Goal: Task Accomplishment & Management: Manage account settings

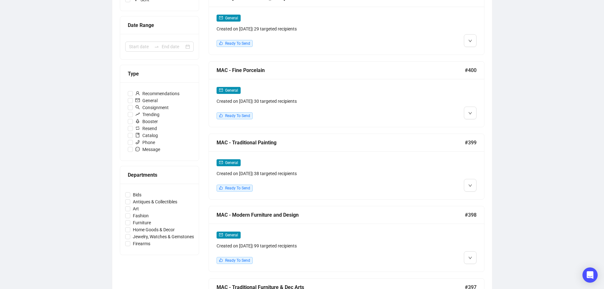
scroll to position [63, 0]
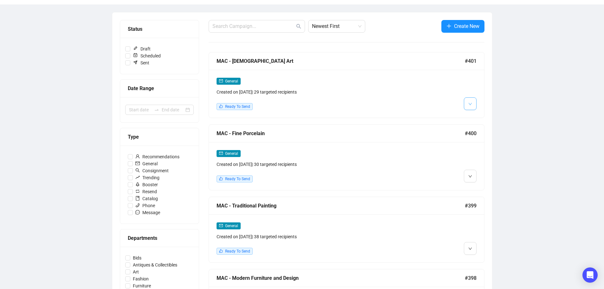
click at [473, 105] on button "button" at bounding box center [470, 103] width 13 height 13
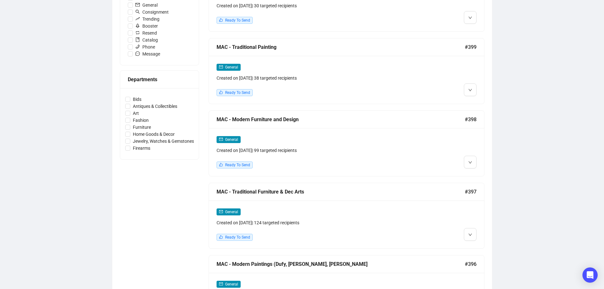
scroll to position [349, 0]
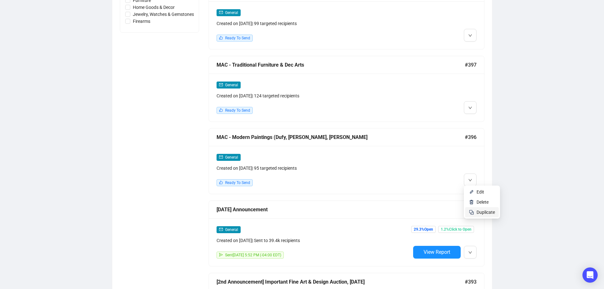
click at [489, 212] on span "Duplicate" at bounding box center [486, 212] width 18 height 5
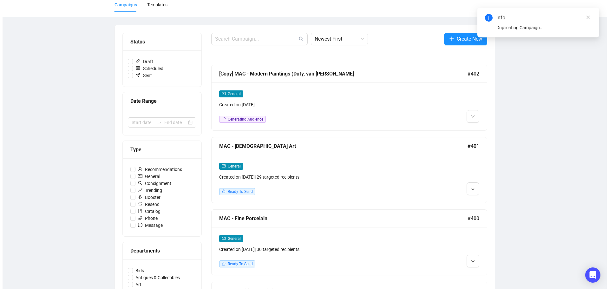
scroll to position [0, 0]
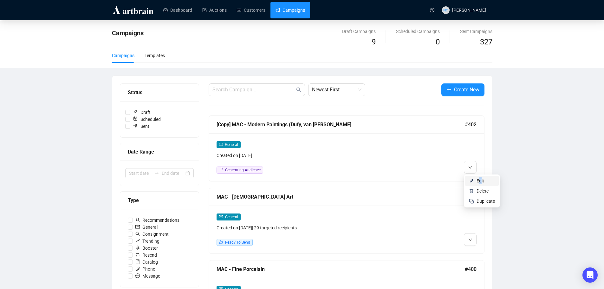
click at [480, 182] on span "Edit" at bounding box center [481, 180] width 8 height 5
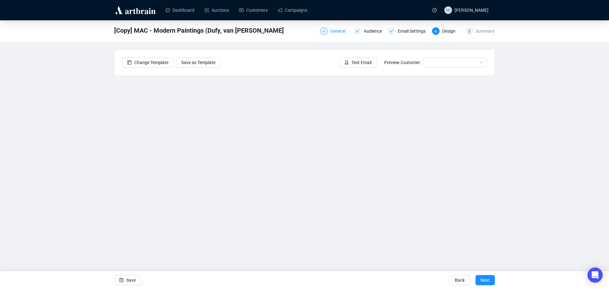
click at [336, 30] on div "General" at bounding box center [339, 31] width 19 height 8
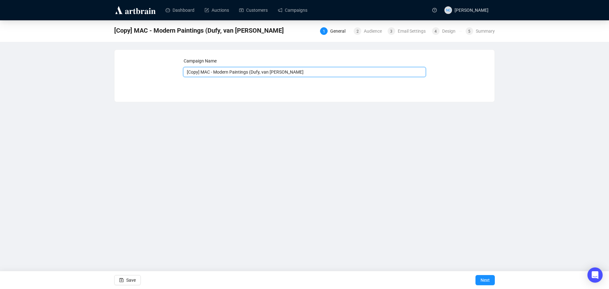
drag, startPoint x: 201, startPoint y: 71, endPoint x: 176, endPoint y: 72, distance: 25.1
click at [176, 72] on div "Campaign Name [Copy] MAC - Modern Paintings ([PERSON_NAME], van Dongen, [PERSON…" at bounding box center [304, 70] width 365 height 27
drag, startPoint x: 294, startPoint y: 71, endPoint x: 200, endPoint y: 70, distance: 93.9
click at [200, 70] on input "MAC - Modern Paintings (Dufy, [PERSON_NAME], [PERSON_NAME]" at bounding box center [304, 72] width 243 height 10
paste input "Surrealist ([DATE] & [DATE])"
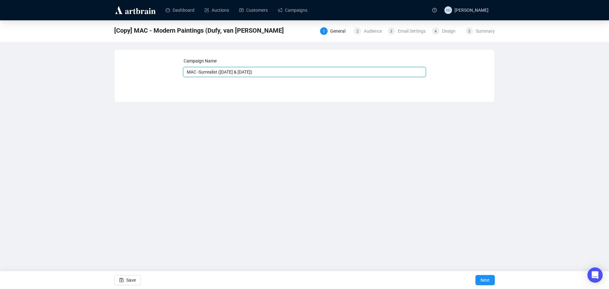
click at [199, 73] on input "MAC -Surrealist ([DATE] & [DATE])" at bounding box center [304, 72] width 243 height 10
type input "MAC - Surrealist ([DATE] & [DATE])"
click at [480, 277] on button "Next" at bounding box center [484, 280] width 19 height 10
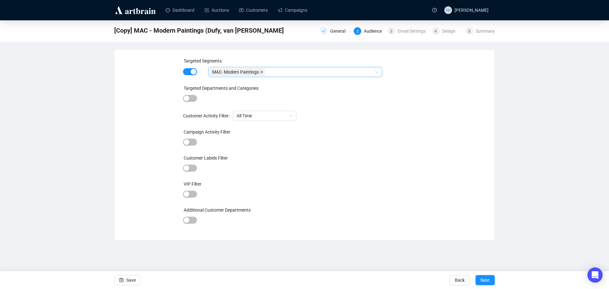
click at [260, 70] on icon "close" at bounding box center [261, 71] width 3 height 3
click at [260, 71] on div at bounding box center [291, 72] width 165 height 9
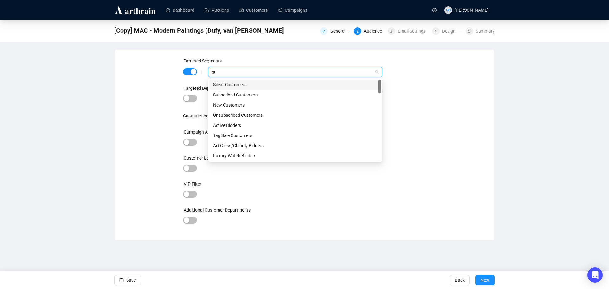
type input "sur"
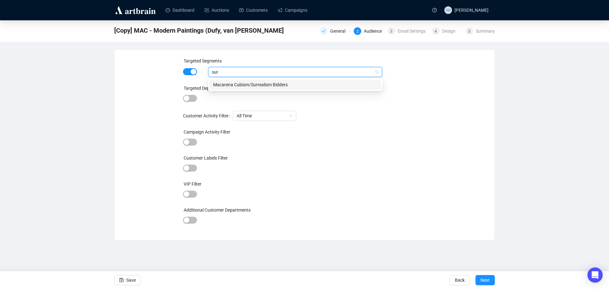
click at [262, 82] on div "Macarena Cubism/Surrealism Bidders" at bounding box center [295, 84] width 164 height 7
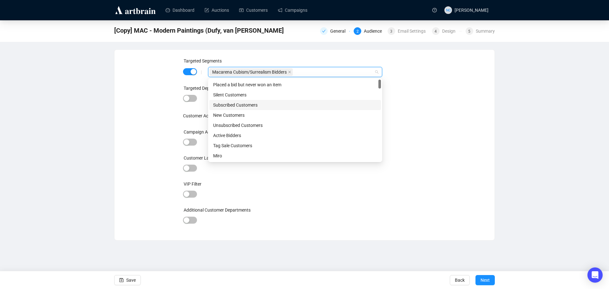
drag, startPoint x: 418, startPoint y: 109, endPoint x: 432, endPoint y: 125, distance: 20.9
click at [419, 109] on div "Targeted Segments | Macarena Cubism/Surrealism Bidders Targeted Departments and…" at bounding box center [304, 144] width 243 height 175
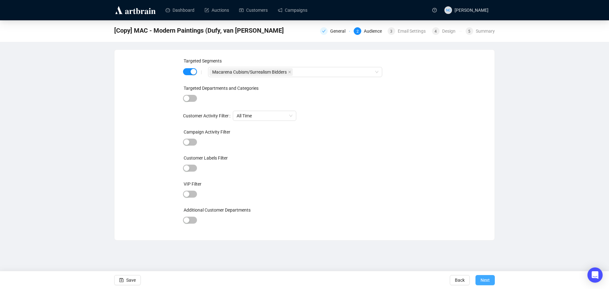
click at [484, 282] on span "Next" at bounding box center [484, 280] width 9 height 18
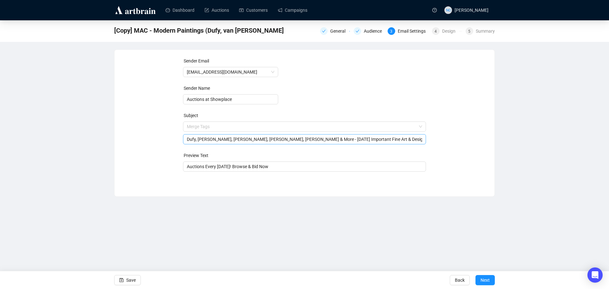
click at [292, 127] on span "Merge Tags Dufy, [PERSON_NAME], [PERSON_NAME], Forain, [PERSON_NAME] & More - […" at bounding box center [304, 133] width 243 height 18
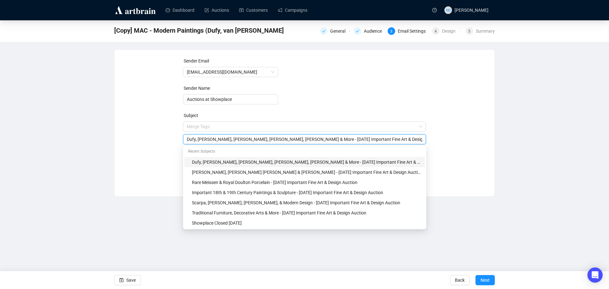
drag, startPoint x: 293, startPoint y: 140, endPoint x: 176, endPoint y: 138, distance: 117.0
click at [176, 138] on div "Sender Email [EMAIL_ADDRESS][DOMAIN_NAME] Sender Name Auctions at Showplace Sub…" at bounding box center [304, 118] width 365 height 122
paste input "[PERSON_NAME], [PERSON_NAME], [PERSON_NAME], [PERSON_NAME] October Auctions"
drag, startPoint x: 328, startPoint y: 139, endPoint x: 362, endPoint y: 139, distance: 34.6
click at [362, 139] on input "[PERSON_NAME], [PERSON_NAME], [PERSON_NAME], [PERSON_NAME] October Auctions - […" at bounding box center [305, 139] width 236 height 7
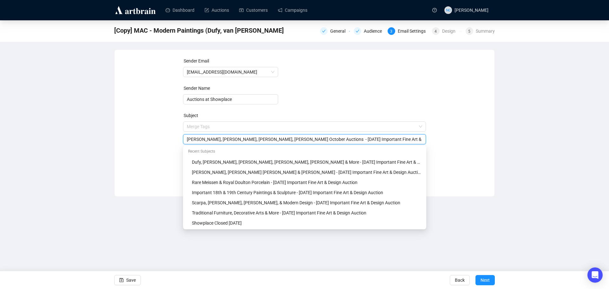
click at [327, 139] on input "[PERSON_NAME], [PERSON_NAME], [PERSON_NAME], [PERSON_NAME] October Auctions - […" at bounding box center [305, 139] width 236 height 7
drag, startPoint x: 366, startPoint y: 139, endPoint x: 450, endPoint y: 139, distance: 83.7
click at [450, 139] on div "Sender Email [EMAIL_ADDRESS][DOMAIN_NAME] Sender Name Auctions at Showplace Sub…" at bounding box center [304, 118] width 365 height 122
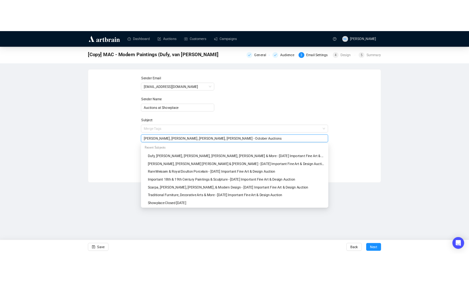
scroll to position [0, 0]
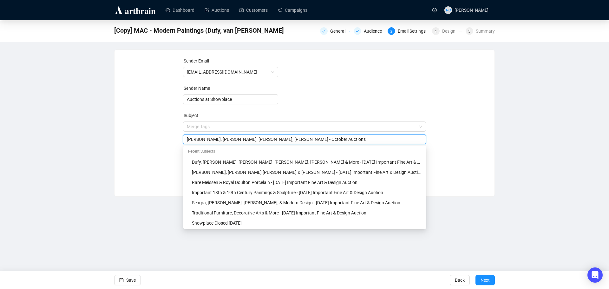
type input "[PERSON_NAME], [PERSON_NAME], [PERSON_NAME], [PERSON_NAME] - October Auctions"
click at [466, 138] on div "Sender Email [EMAIL_ADDRESS][DOMAIN_NAME] Sender Name Auctions at Showplace Sub…" at bounding box center [304, 118] width 365 height 122
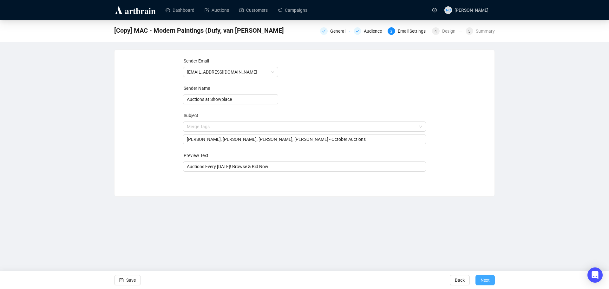
click at [489, 282] on span "Next" at bounding box center [484, 280] width 9 height 18
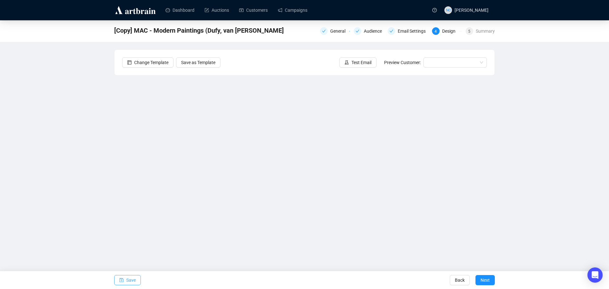
click at [124, 281] on button "Save" at bounding box center [127, 280] width 27 height 10
click at [133, 283] on span "Save" at bounding box center [131, 280] width 10 height 18
click at [127, 283] on span "Save" at bounding box center [131, 280] width 10 height 18
click at [336, 31] on div "General" at bounding box center [339, 31] width 19 height 8
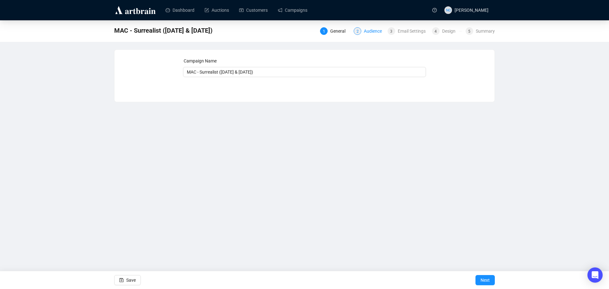
click at [372, 34] on div "Audience" at bounding box center [375, 31] width 22 height 8
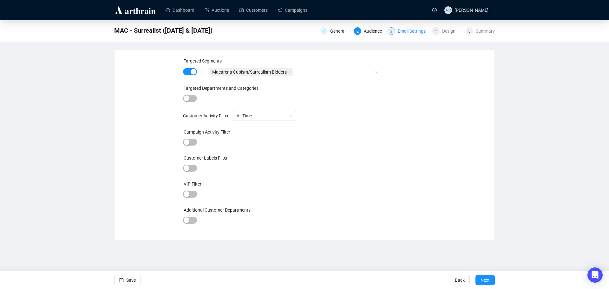
click at [409, 35] on div "Email Settings" at bounding box center [414, 31] width 32 height 8
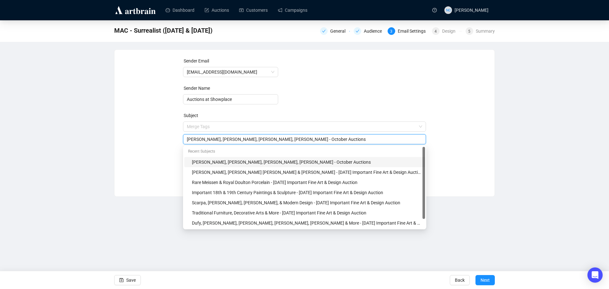
drag, startPoint x: 326, startPoint y: 126, endPoint x: 185, endPoint y: 141, distance: 141.3
click at [185, 141] on div "[PERSON_NAME], [PERSON_NAME], [PERSON_NAME], [PERSON_NAME] - October Auctions" at bounding box center [304, 139] width 243 height 10
click at [452, 32] on div "Design" at bounding box center [450, 31] width 17 height 8
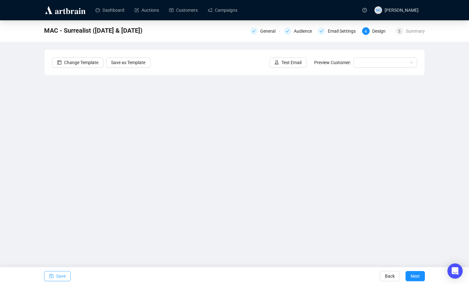
click at [58, 274] on span "Save" at bounding box center [61, 276] width 10 height 18
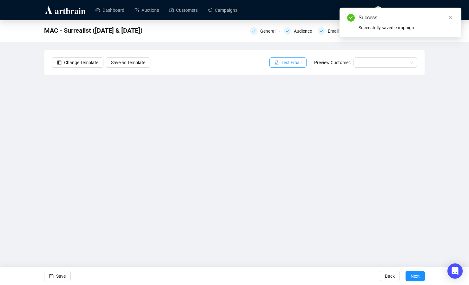
click at [293, 60] on span "Test Email" at bounding box center [291, 62] width 20 height 7
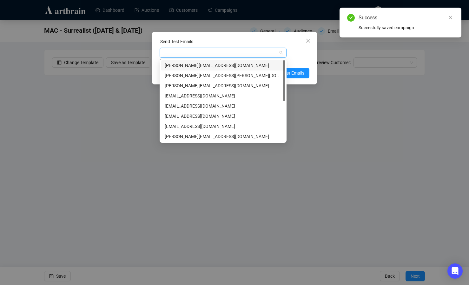
click at [217, 55] on div at bounding box center [220, 52] width 118 height 9
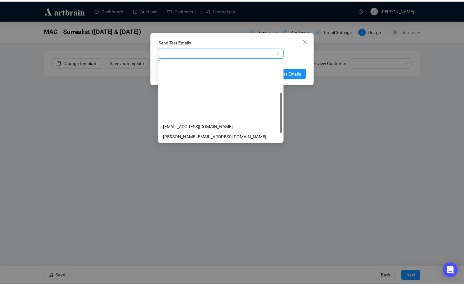
scroll to position [81, 0]
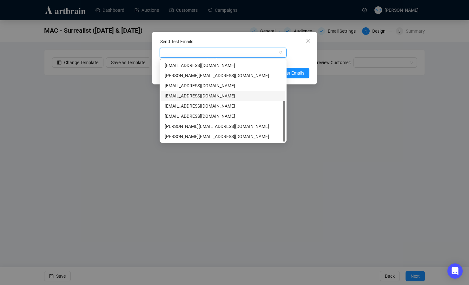
click at [235, 97] on div "[EMAIL_ADDRESS][DOMAIN_NAME]" at bounding box center [223, 95] width 117 height 7
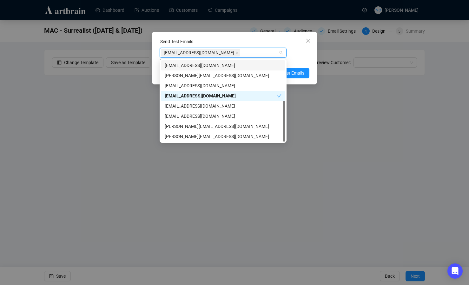
click at [242, 39] on div "Send Test Emails" at bounding box center [235, 43] width 150 height 10
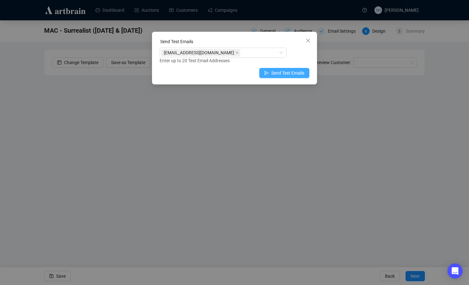
click at [284, 73] on span "Send Test Emails" at bounding box center [287, 72] width 33 height 7
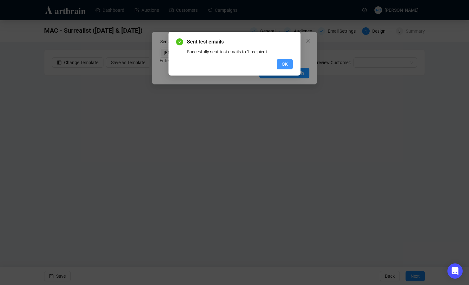
click at [278, 63] on button "OK" at bounding box center [285, 64] width 16 height 10
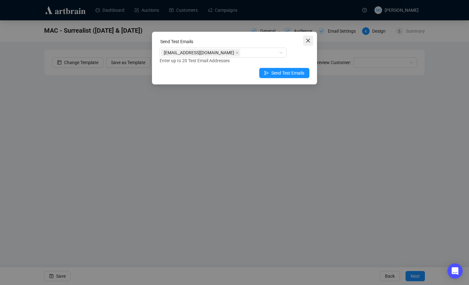
click at [307, 39] on icon "close" at bounding box center [307, 40] width 5 height 5
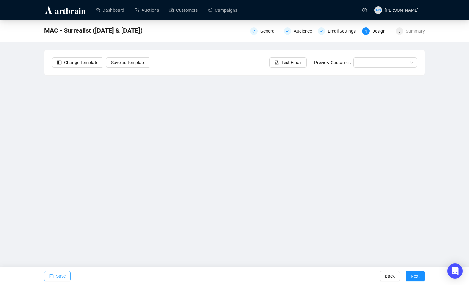
click at [62, 277] on span "Save" at bounding box center [61, 276] width 10 height 18
click at [408, 32] on div "Summary" at bounding box center [415, 31] width 19 height 8
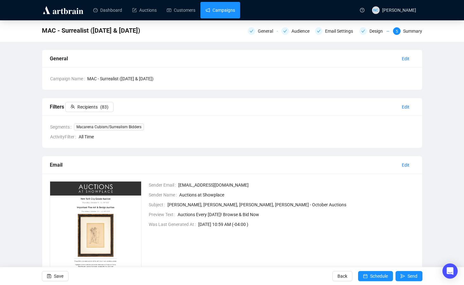
click at [220, 10] on link "Campaigns" at bounding box center [220, 10] width 29 height 16
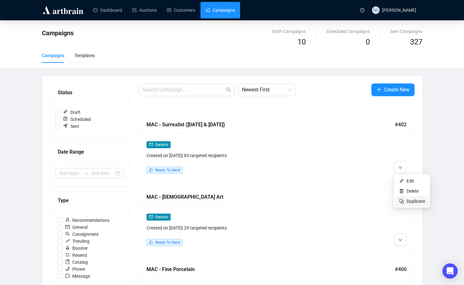
click at [418, 202] on span "Duplicate" at bounding box center [416, 201] width 18 height 5
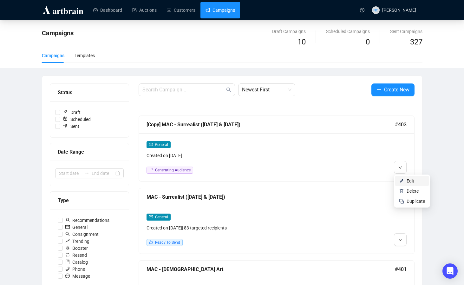
click at [409, 179] on span "Edit" at bounding box center [411, 180] width 8 height 5
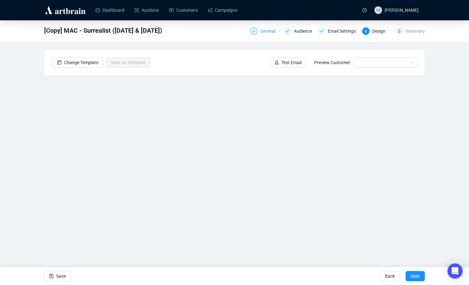
click at [269, 30] on div "General" at bounding box center [269, 31] width 19 height 8
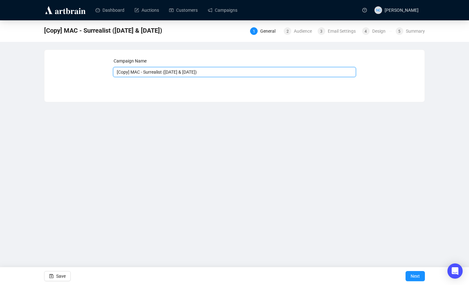
drag, startPoint x: 130, startPoint y: 72, endPoint x: 107, endPoint y: 73, distance: 23.2
click at [107, 73] on div "Campaign Name [Copy] MAC - Surrealist ([DATE] & [DATE]) Save Next" at bounding box center [234, 70] width 365 height 27
click at [140, 71] on input "MAC - Surrealist ([DATE] & [DATE])" at bounding box center [234, 72] width 243 height 10
paste input "American Art [DATE] & [DATE])"
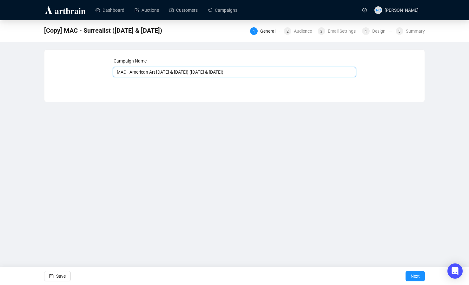
drag, startPoint x: 181, startPoint y: 72, endPoint x: 158, endPoint y: 73, distance: 22.5
click at [158, 73] on input "MAC - American Art [DATE] & [DATE]) ([DATE] & [DATE])" at bounding box center [234, 72] width 243 height 10
type input "MAC - American Art ([DATE] & [DATE])"
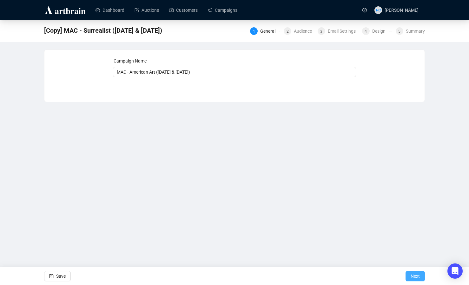
click at [417, 276] on span "Next" at bounding box center [414, 276] width 9 height 18
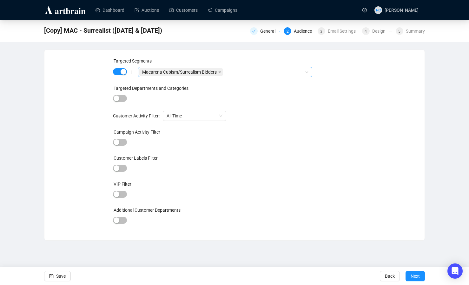
click at [218, 72] on icon "close" at bounding box center [219, 71] width 3 height 3
click at [217, 72] on div at bounding box center [221, 72] width 165 height 9
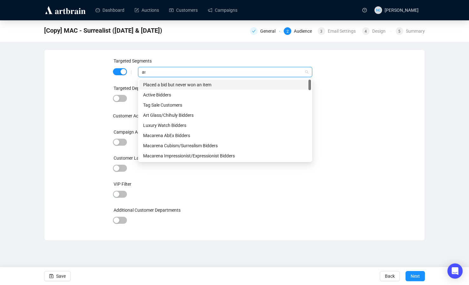
type input "ame"
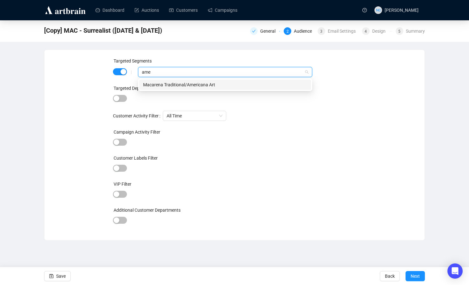
click at [253, 83] on div "Macarena Traditional/Americana Art" at bounding box center [225, 84] width 164 height 7
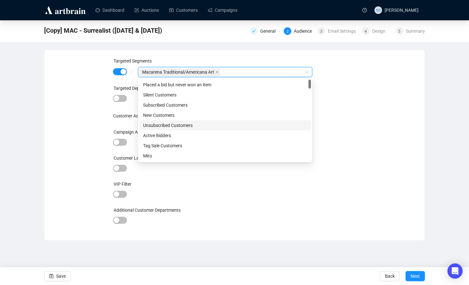
click at [345, 146] on div at bounding box center [234, 142] width 243 height 9
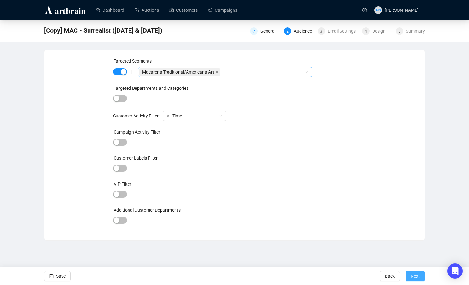
click at [417, 276] on span "Next" at bounding box center [414, 276] width 9 height 18
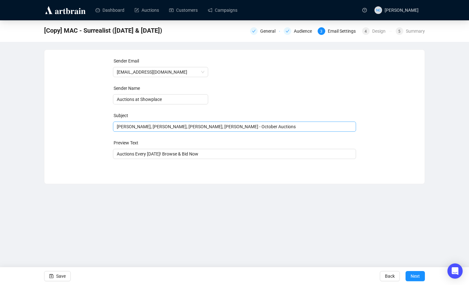
click at [166, 127] on span "[PERSON_NAME], [PERSON_NAME], [PERSON_NAME], [PERSON_NAME] - October Auctions" at bounding box center [234, 126] width 243 height 5
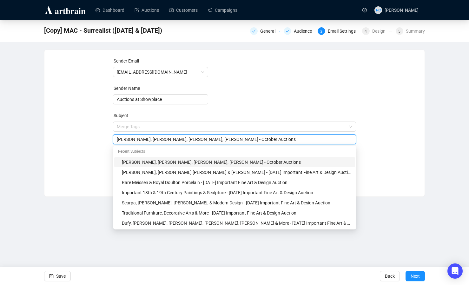
drag, startPoint x: 118, startPoint y: 141, endPoint x: 256, endPoint y: 142, distance: 138.3
click at [256, 142] on input "[PERSON_NAME], [PERSON_NAME], [PERSON_NAME], [PERSON_NAME] - October Auctions" at bounding box center [235, 139] width 236 height 7
paste input "[PERSON_NAME], [PERSON_NAME], [PERSON_NAME] & Others October Auctions at Showpl…"
drag, startPoint x: 269, startPoint y: 139, endPoint x: 208, endPoint y: 140, distance: 61.5
click at [208, 140] on input "[PERSON_NAME], [PERSON_NAME], [PERSON_NAME] & Others October Auctions at Showpl…" at bounding box center [235, 139] width 236 height 7
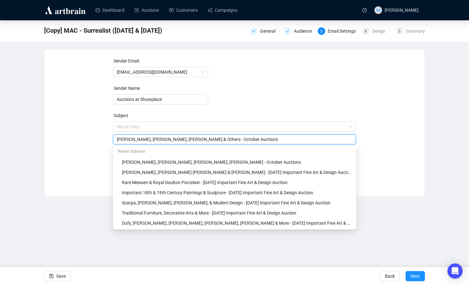
click at [276, 144] on div "[PERSON_NAME], [PERSON_NAME], [PERSON_NAME] & Others - October Auctions" at bounding box center [234, 139] width 243 height 10
type input "[PERSON_NAME], [PERSON_NAME], [PERSON_NAME] & Others - October Auctions"
click at [382, 143] on div "Sender Email [EMAIL_ADDRESS][DOMAIN_NAME] Sender Name Auctions at Showplace Sub…" at bounding box center [234, 118] width 365 height 122
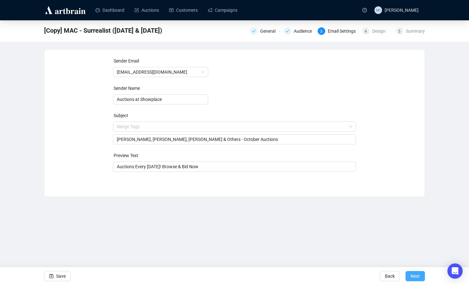
click at [411, 277] on span "Next" at bounding box center [414, 276] width 9 height 18
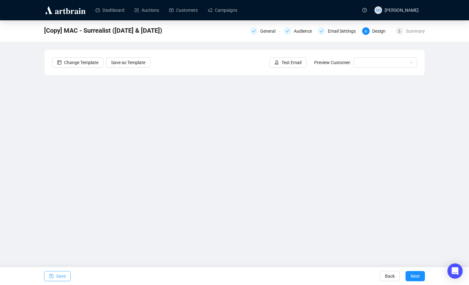
click at [64, 277] on span "Save" at bounding box center [61, 276] width 10 height 18
click at [60, 273] on span "Save" at bounding box center [61, 276] width 10 height 18
click at [55, 277] on button "Save" at bounding box center [57, 276] width 27 height 10
click at [451, 98] on div "MAC - American Art ([DATE] & [DATE]) General Audience Email Settings 4 Design 5…" at bounding box center [234, 136] width 469 height 232
click at [343, 29] on div "Email Settings" at bounding box center [344, 31] width 32 height 8
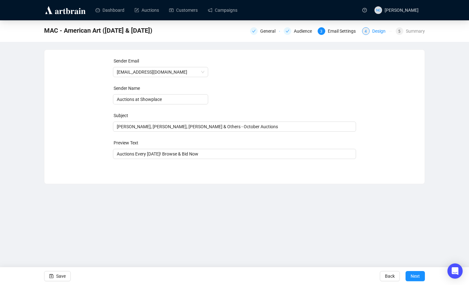
click at [383, 31] on div "Design" at bounding box center [380, 31] width 17 height 8
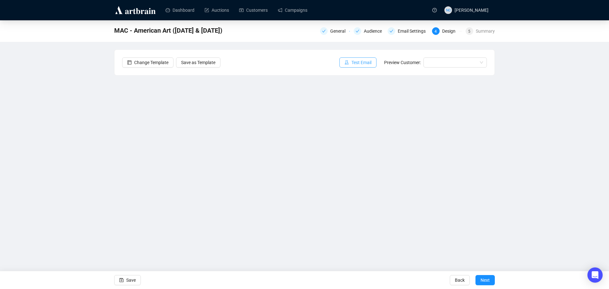
click at [354, 62] on span "Test Email" at bounding box center [361, 62] width 20 height 7
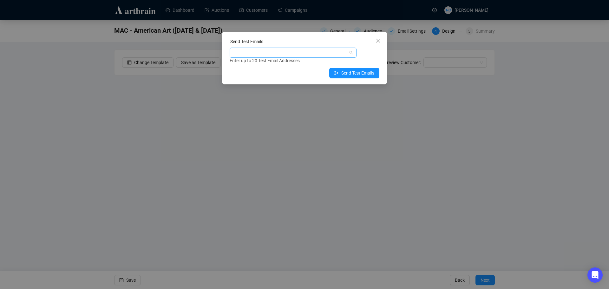
click at [304, 54] on div at bounding box center [290, 52] width 118 height 9
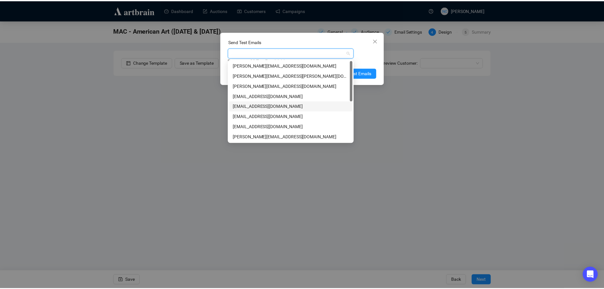
scroll to position [81, 0]
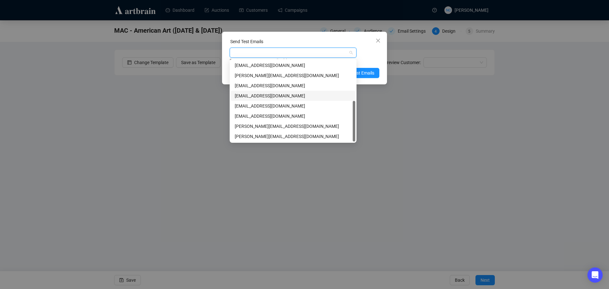
click at [296, 95] on div "[EMAIL_ADDRESS][DOMAIN_NAME]" at bounding box center [293, 95] width 117 height 7
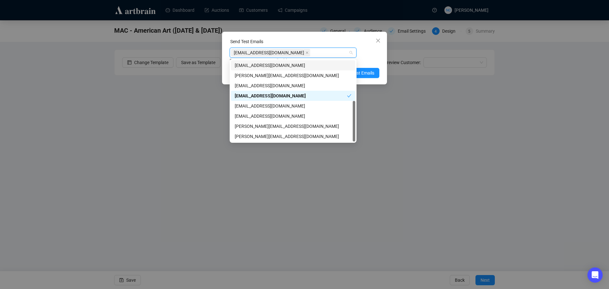
click at [307, 41] on div "Send Test Emails" at bounding box center [305, 43] width 150 height 10
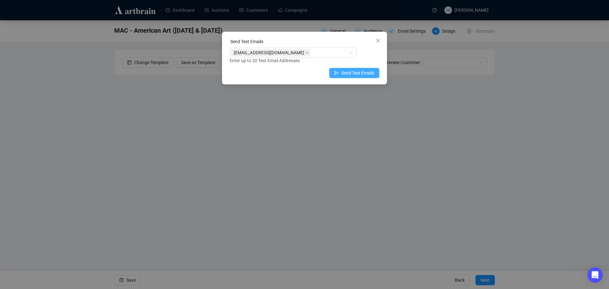
click at [362, 74] on span "Send Test Emails" at bounding box center [357, 72] width 33 height 7
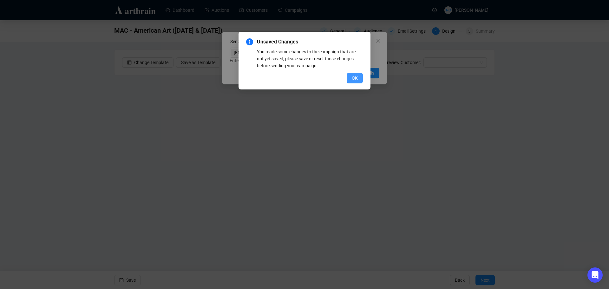
click at [355, 77] on span "OK" at bounding box center [355, 78] width 6 height 7
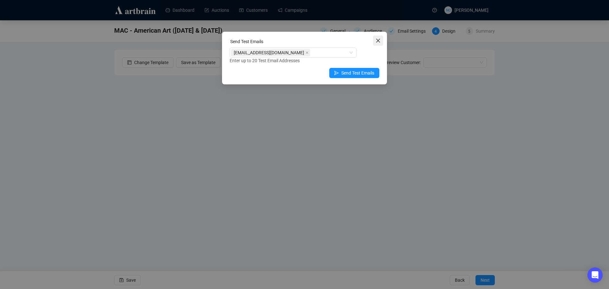
click at [378, 41] on icon "close" at bounding box center [378, 41] width 4 height 4
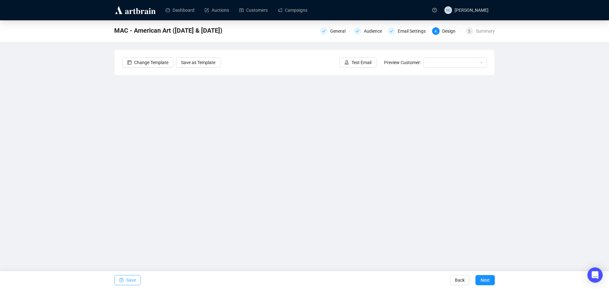
click at [121, 279] on icon "save" at bounding box center [122, 280] width 4 height 4
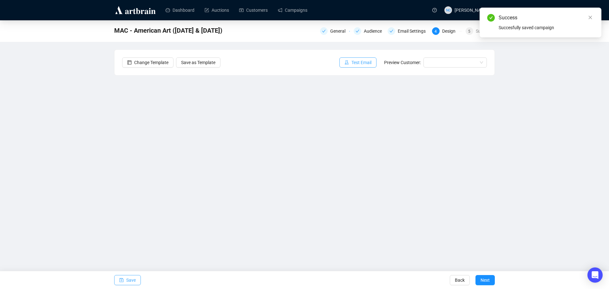
click at [358, 61] on span "Test Email" at bounding box center [361, 62] width 20 height 7
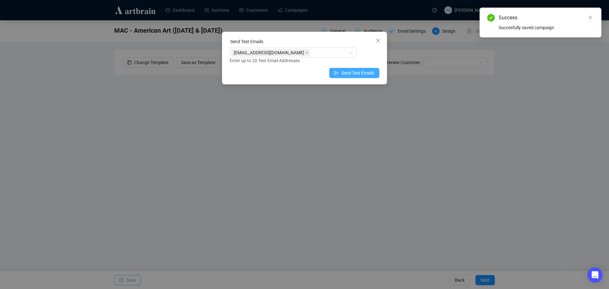
click at [350, 73] on span "Send Test Emails" at bounding box center [357, 72] width 33 height 7
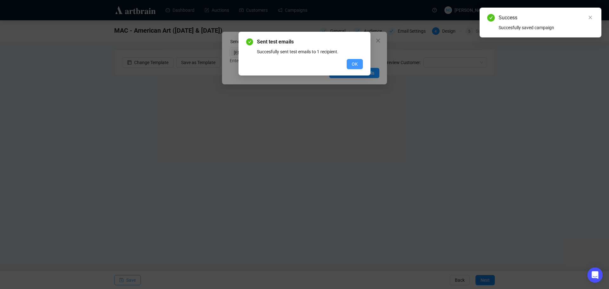
click at [354, 62] on span "OK" at bounding box center [355, 64] width 6 height 7
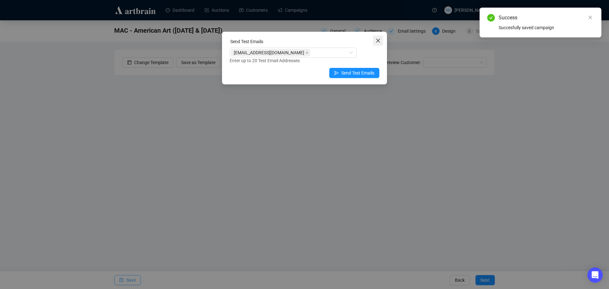
click at [380, 41] on icon "close" at bounding box center [377, 40] width 5 height 5
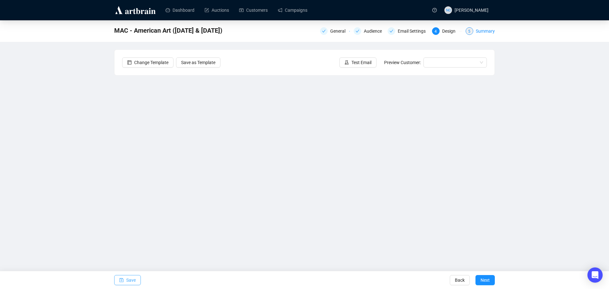
click at [488, 31] on div "Summary" at bounding box center [485, 31] width 19 height 8
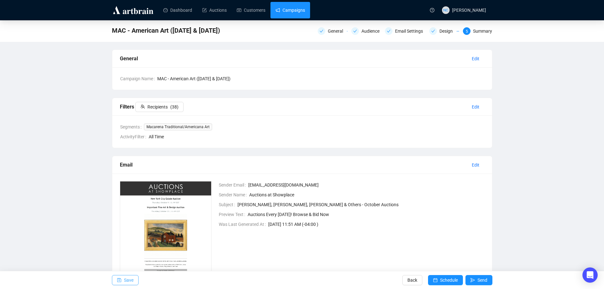
click at [278, 9] on link "Campaigns" at bounding box center [290, 10] width 29 height 16
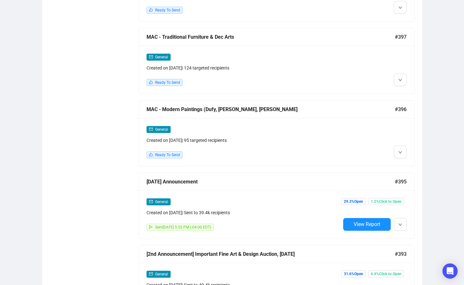
scroll to position [507, 0]
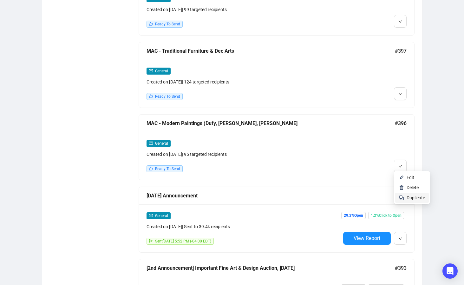
click at [413, 195] on span "Duplicate" at bounding box center [416, 197] width 18 height 5
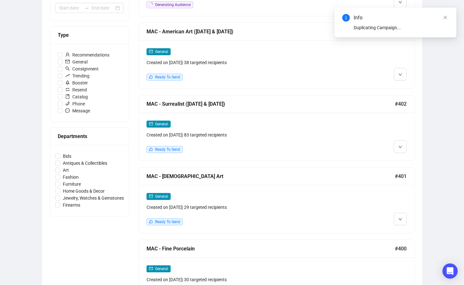
scroll to position [63, 0]
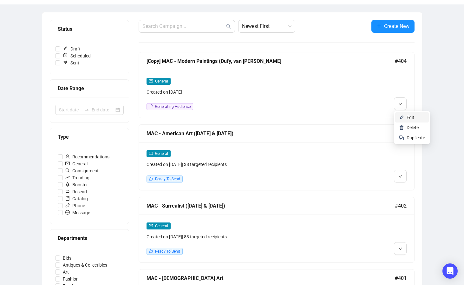
click at [411, 120] on span "Edit" at bounding box center [411, 117] width 8 height 5
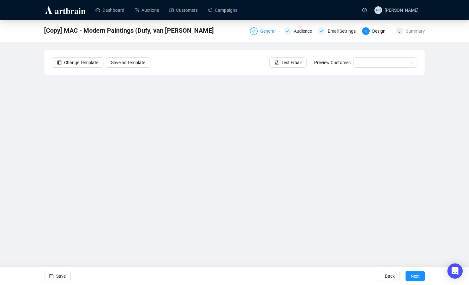
click at [259, 33] on div "General" at bounding box center [265, 31] width 30 height 8
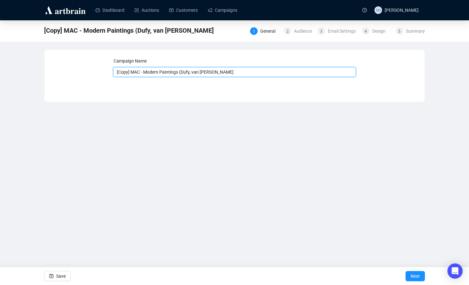
drag, startPoint x: 241, startPoint y: 72, endPoint x: 144, endPoint y: 73, distance: 96.7
click at [144, 73] on input "[Copy] MAC - Modern Paintings (Dufy, van [PERSON_NAME]" at bounding box center [234, 72] width 243 height 10
drag, startPoint x: 242, startPoint y: 74, endPoint x: 146, endPoint y: 74, distance: 96.4
click at [146, 74] on input "[Copy] MAC - Modern Paintings (Dufy, van [PERSON_NAME]" at bounding box center [234, 72] width 243 height 10
paste input "JEWELRY"
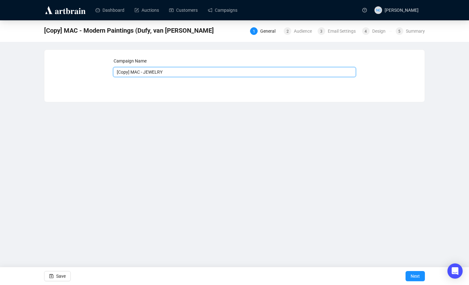
drag, startPoint x: 132, startPoint y: 72, endPoint x: 101, endPoint y: 75, distance: 30.8
click at [101, 75] on div "Campaign Name [Copy] MAC - JEWELRY Save Next" at bounding box center [234, 70] width 365 height 27
type input "MAC - JEWELRY"
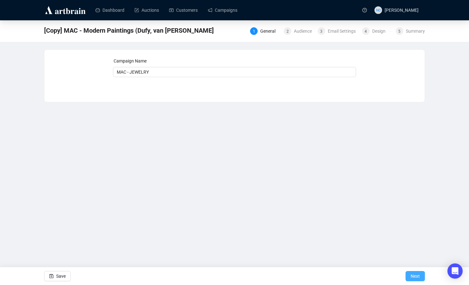
click at [414, 275] on span "Next" at bounding box center [414, 276] width 9 height 18
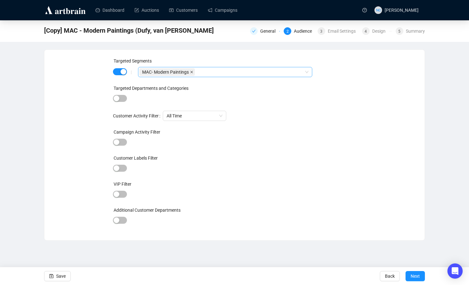
click at [192, 73] on icon "close" at bounding box center [191, 71] width 3 height 3
click at [192, 73] on div at bounding box center [221, 72] width 165 height 9
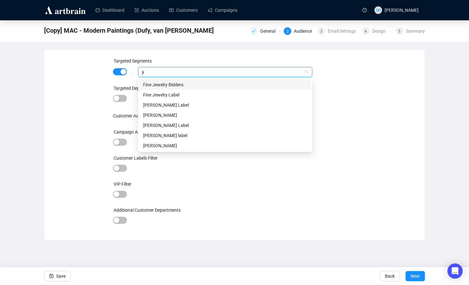
type input "jew"
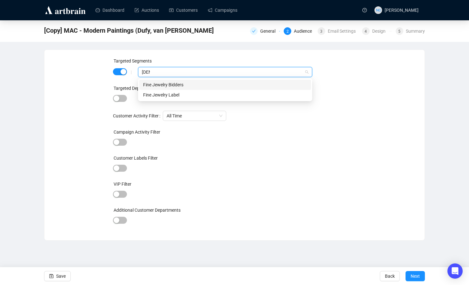
click at [191, 83] on div "Fine Jewelry Bidders" at bounding box center [225, 84] width 164 height 7
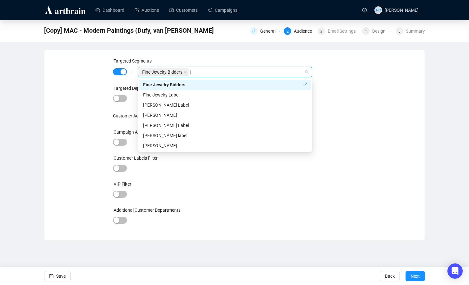
type input "je"
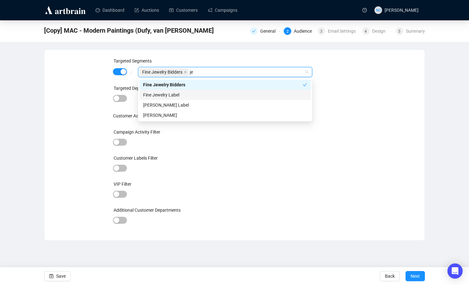
click at [197, 93] on div "Fine Jewelry Label" at bounding box center [225, 94] width 164 height 7
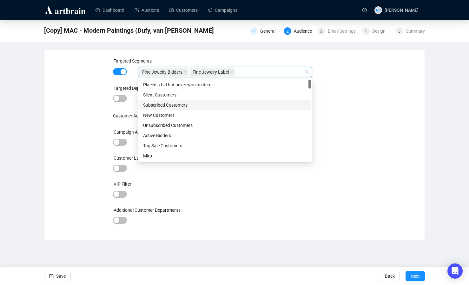
click at [359, 119] on div "Targeted Segments | Fine Jewelry Bidders Fine Jewelry Label Targeted Department…" at bounding box center [234, 144] width 365 height 175
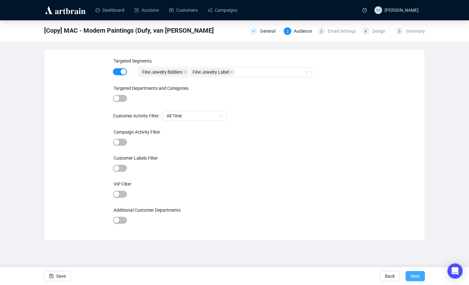
click at [415, 274] on span "Next" at bounding box center [414, 276] width 9 height 18
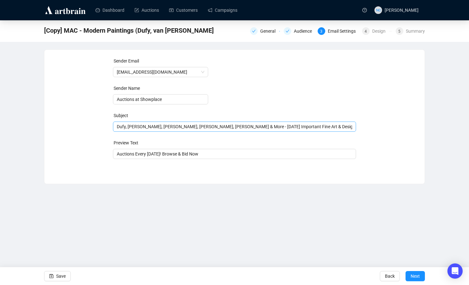
click at [325, 128] on span "Dufy, [PERSON_NAME], [PERSON_NAME], [PERSON_NAME], [PERSON_NAME] & More - [DATE…" at bounding box center [234, 126] width 243 height 5
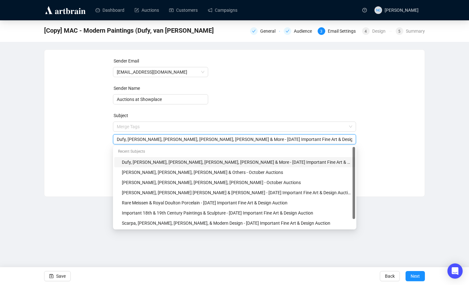
drag, startPoint x: 223, startPoint y: 139, endPoint x: 98, endPoint y: 135, distance: 124.7
click at [98, 135] on div "Sender Email [EMAIL_ADDRESS][DOMAIN_NAME] Sender Name Auctions at Showplace Sub…" at bounding box center [234, 118] width 365 height 122
paste input "Fine Jewels October 23 Important Fine Art & Design"
click at [139, 140] on input "Fine Jewels October 23 Important Fine Art & Design - Oct 23rd Important Fine Ar…" at bounding box center [235, 139] width 236 height 7
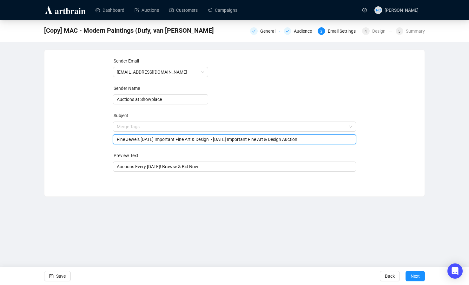
click at [131, 140] on input "Fine Jewels October 23 Important Fine Art & Design - Oct 23rd Important Fine Ar…" at bounding box center [235, 139] width 236 height 7
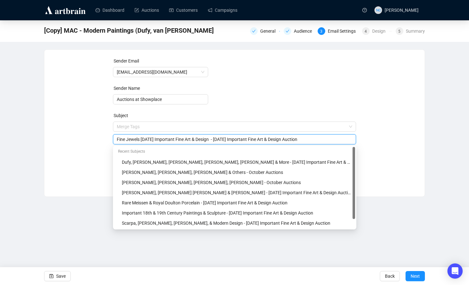
paste input "ry"
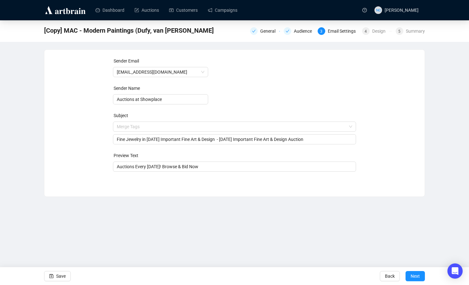
click at [412, 118] on div "Sender Email auctions@nyshowplace.com Sender Name Auctions at Showplace Subject…" at bounding box center [234, 118] width 365 height 122
click at [133, 139] on input "Fine Jewelry in October 23 Important Fine Art & Design - Oct 23rd Important Fin…" at bounding box center [235, 139] width 236 height 7
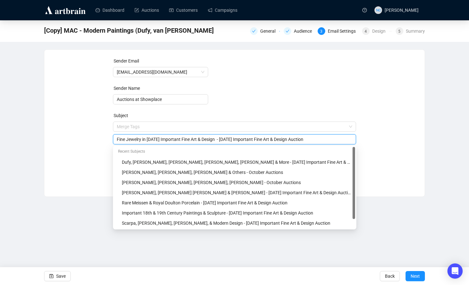
click at [133, 139] on input "Fine Jewelry in October 23 Important Fine Art & Design - Oct 23rd Important Fin…" at bounding box center [235, 139] width 236 height 7
paste input "search"
drag, startPoint x: 147, startPoint y: 139, endPoint x: 229, endPoint y: 140, distance: 82.5
click at [229, 140] on input "Fine Jewelry in October 23 Important Fine Art & Design - Oct 23rd Important Fin…" at bounding box center [235, 139] width 236 height 7
click at [153, 139] on input "Fine Jewelry in Oct 23rd Important Fine Art & Design Auction" at bounding box center [235, 139] width 236 height 7
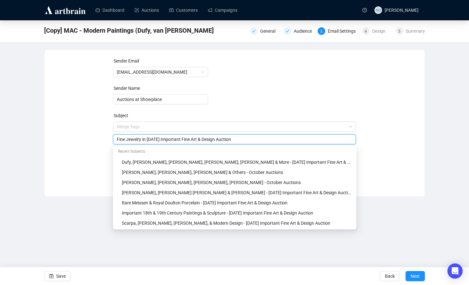
click at [213, 137] on input "Fine Jewelry in Oct 23rd Important Fine Art & Design Auction" at bounding box center [235, 139] width 236 height 7
type input "Fine Jewelry in Oct 23rd Important Fine Art & Design Auction"
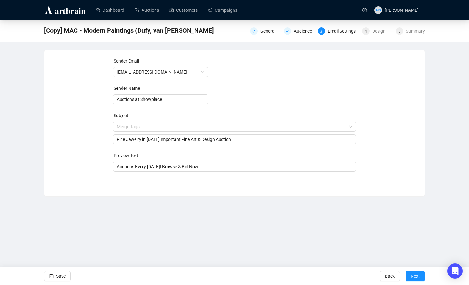
click at [390, 148] on div "Sender Email auctions@nyshowplace.com Sender Name Auctions at Showplace Subject…" at bounding box center [234, 118] width 365 height 122
click at [412, 274] on span "Next" at bounding box center [414, 276] width 9 height 18
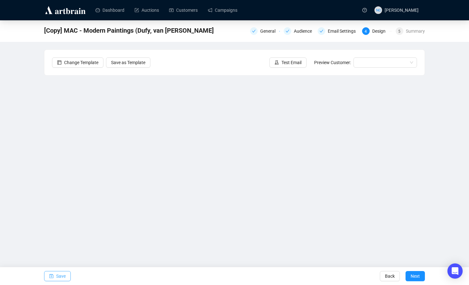
click at [59, 275] on span "Save" at bounding box center [61, 276] width 10 height 18
click at [59, 277] on span "Save" at bounding box center [61, 276] width 10 height 18
click at [60, 275] on span "Save" at bounding box center [61, 276] width 10 height 18
click at [59, 275] on span "Save" at bounding box center [61, 276] width 10 height 18
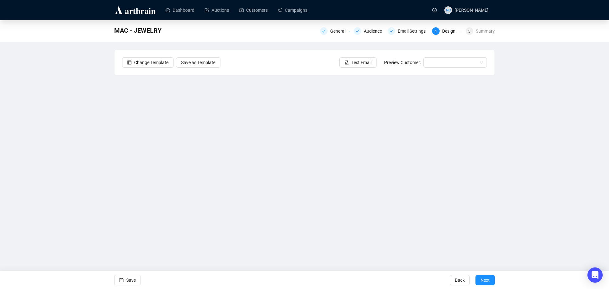
click at [162, 30] on div "MAC - JEWELRY" at bounding box center [139, 30] width 51 height 10
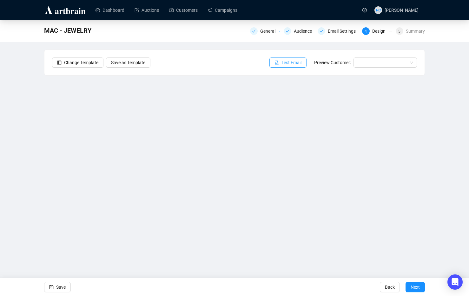
click at [293, 61] on span "Test Email" at bounding box center [291, 62] width 20 height 7
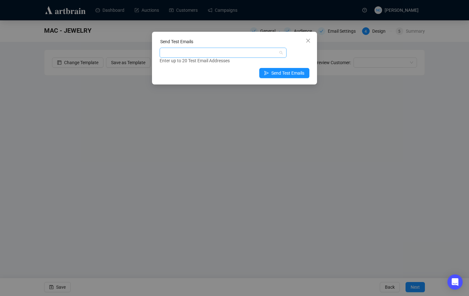
click at [216, 54] on div at bounding box center [220, 52] width 118 height 9
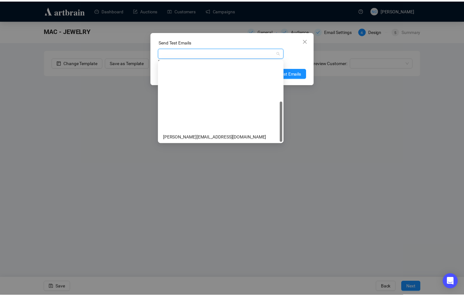
scroll to position [81, 0]
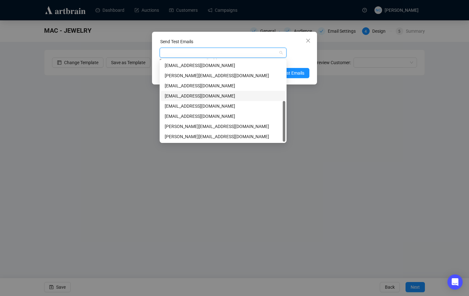
click at [228, 94] on div "[EMAIL_ADDRESS][DOMAIN_NAME]" at bounding box center [223, 95] width 117 height 7
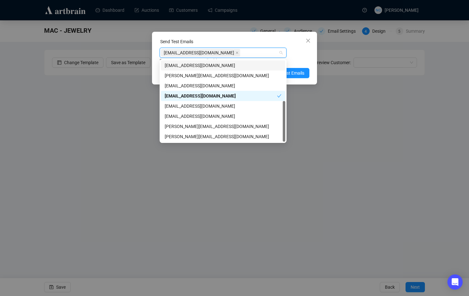
click at [237, 39] on div "Send Test Emails" at bounding box center [235, 43] width 150 height 10
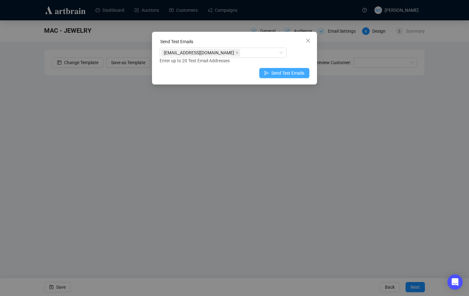
click at [289, 77] on button "Send Test Emails" at bounding box center [284, 73] width 50 height 10
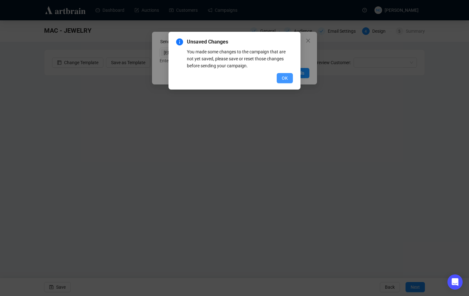
click at [287, 78] on span "OK" at bounding box center [285, 78] width 6 height 7
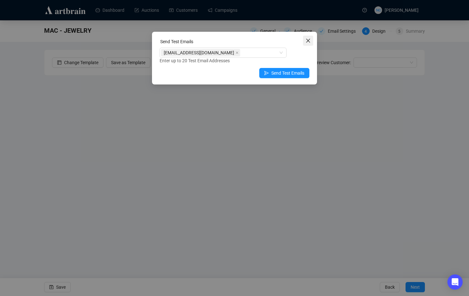
click at [306, 43] on icon "close" at bounding box center [307, 40] width 5 height 5
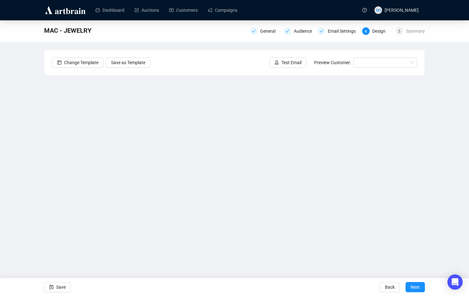
click at [19, 244] on div "MAC - JEWELRY General Audience Email Settings 4 Design 5 Summary Change Templat…" at bounding box center [234, 139] width 469 height 238
click at [62, 286] on span "Save" at bounding box center [61, 287] width 10 height 18
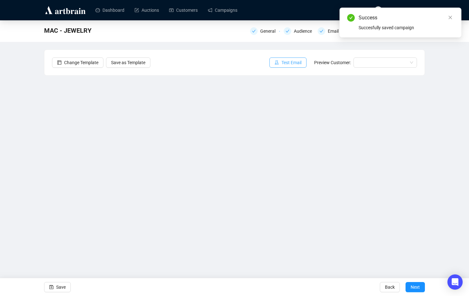
click at [286, 63] on span "Test Email" at bounding box center [291, 62] width 20 height 7
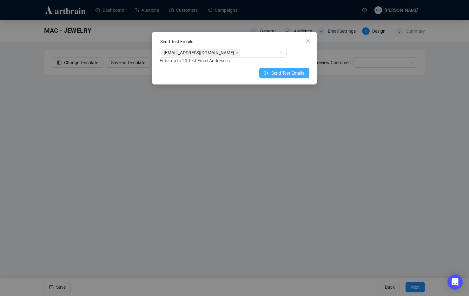
click at [277, 73] on span "Send Test Emails" at bounding box center [287, 72] width 33 height 7
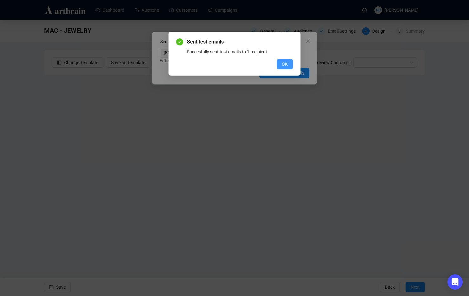
click at [281, 66] on button "OK" at bounding box center [285, 64] width 16 height 10
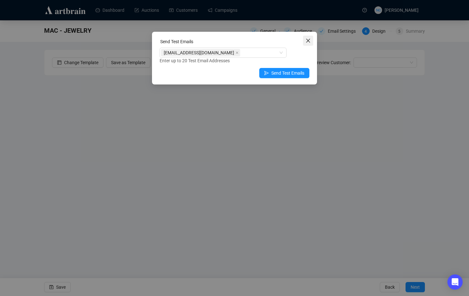
click at [307, 42] on icon "close" at bounding box center [308, 41] width 4 height 4
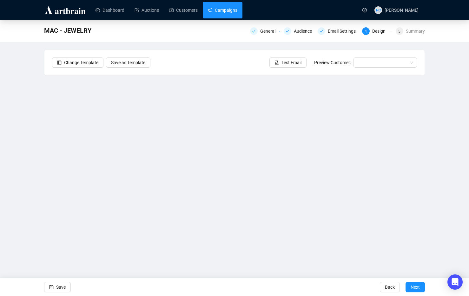
click at [233, 13] on link "Campaigns" at bounding box center [222, 10] width 29 height 16
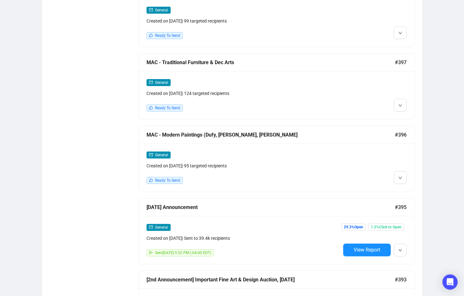
scroll to position [634, 0]
